Goal: Check status: Check status

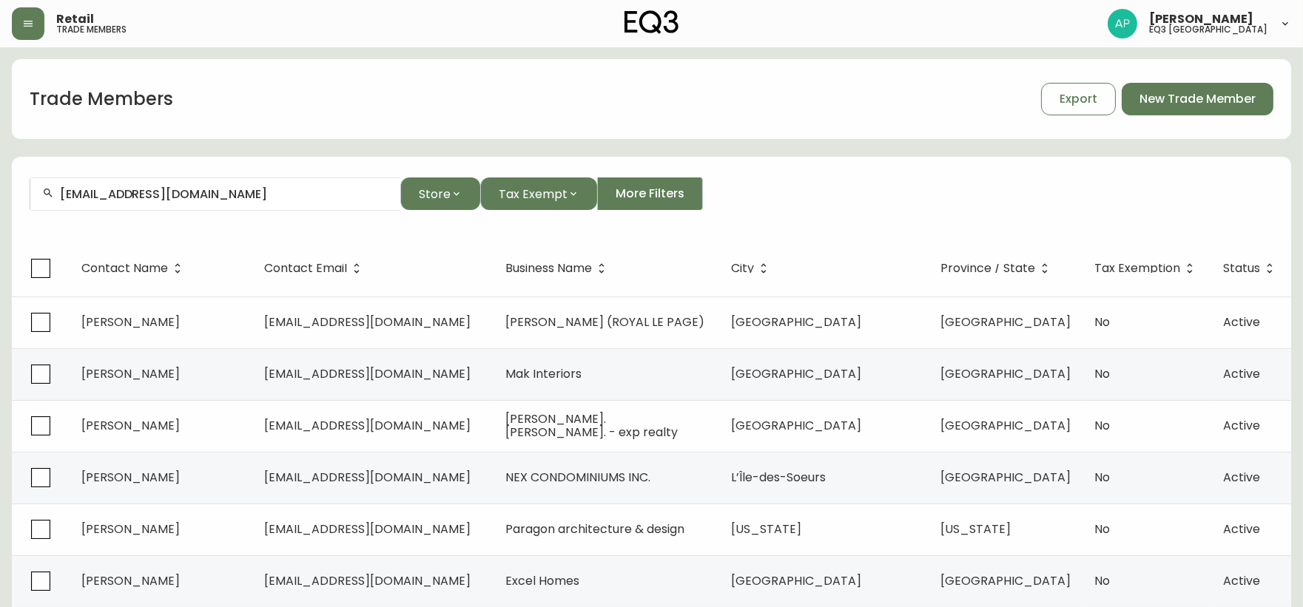
click at [33, 6] on div "Retail trade members [PERSON_NAME] eq3 [GEOGRAPHIC_DATA]" at bounding box center [651, 23] width 1279 height 47
click at [31, 18] on icon "button" at bounding box center [28, 24] width 12 height 12
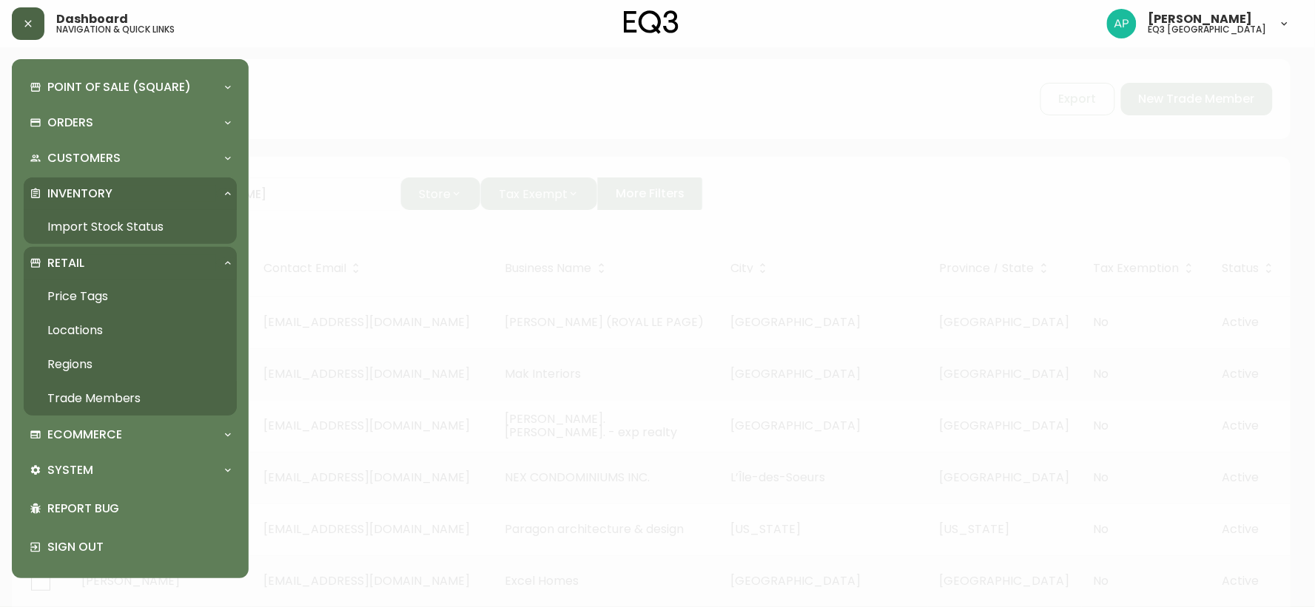
click at [101, 226] on link "Import Stock Status" at bounding box center [130, 227] width 213 height 34
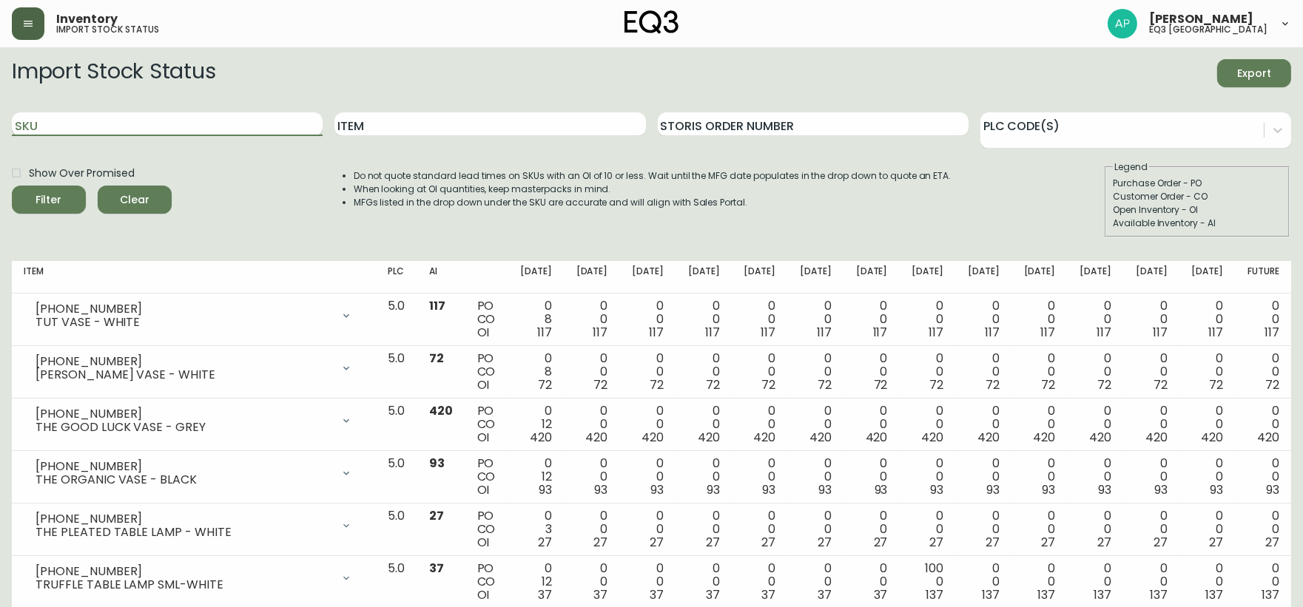
click at [153, 130] on input "SKU" at bounding box center [167, 124] width 311 height 24
paste input "[PHONE_NUMBER]"
type input "[PHONE_NUMBER]"
click at [12, 186] on button "Filter" at bounding box center [49, 200] width 74 height 28
